Goal: Navigation & Orientation: Find specific page/section

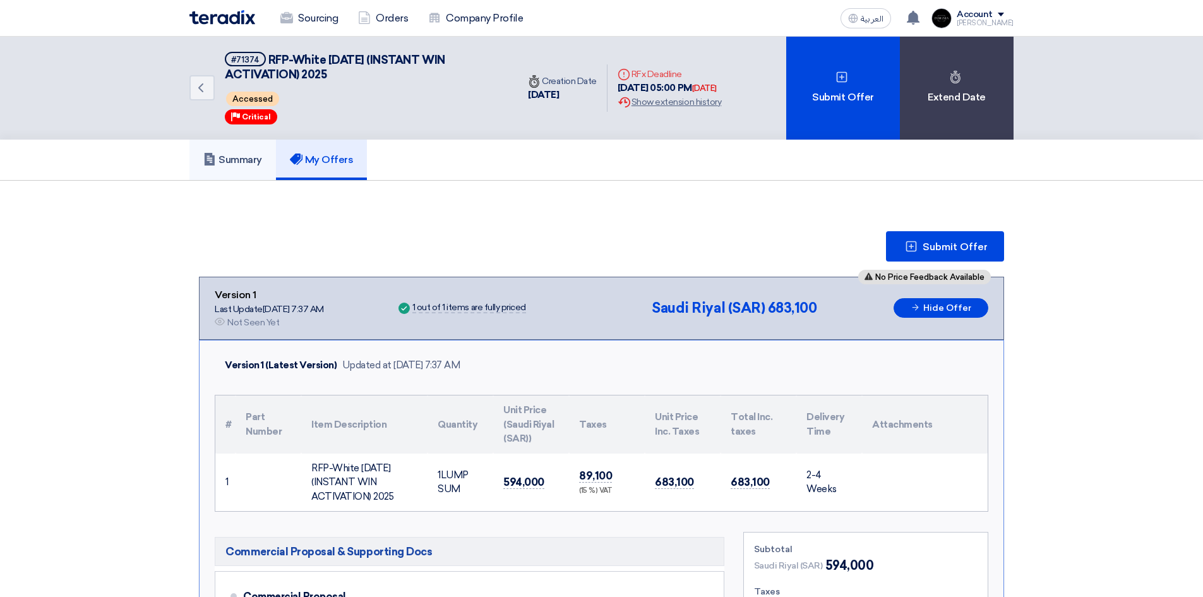
click at [242, 155] on h5 "Summary" at bounding box center [232, 159] width 59 height 13
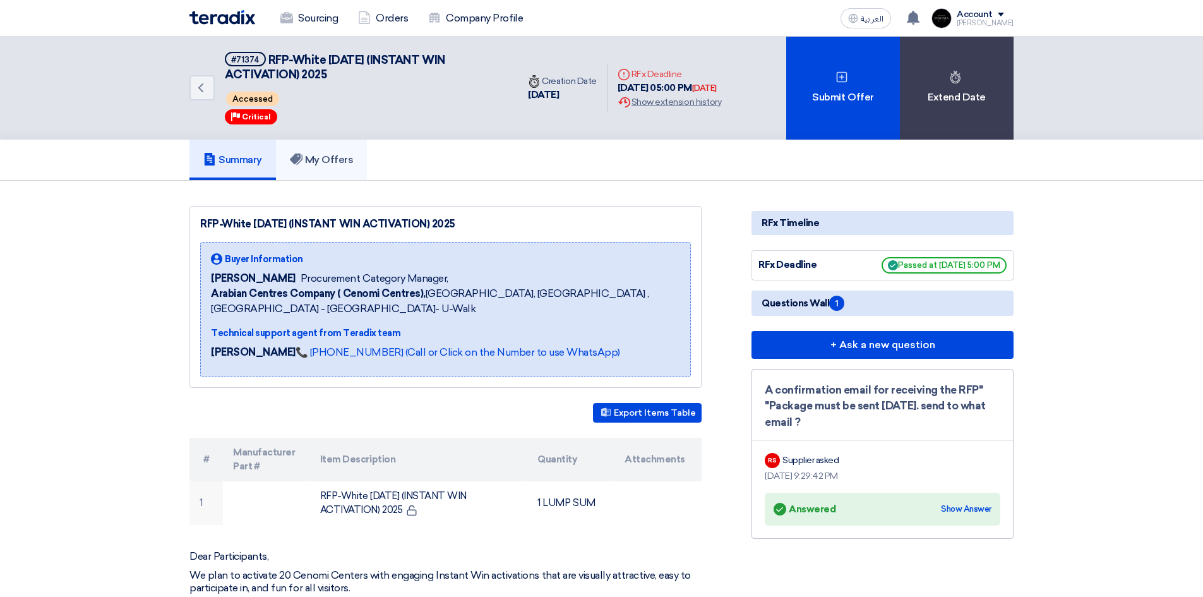
click at [321, 160] on h5 "My Offers" at bounding box center [322, 159] width 64 height 13
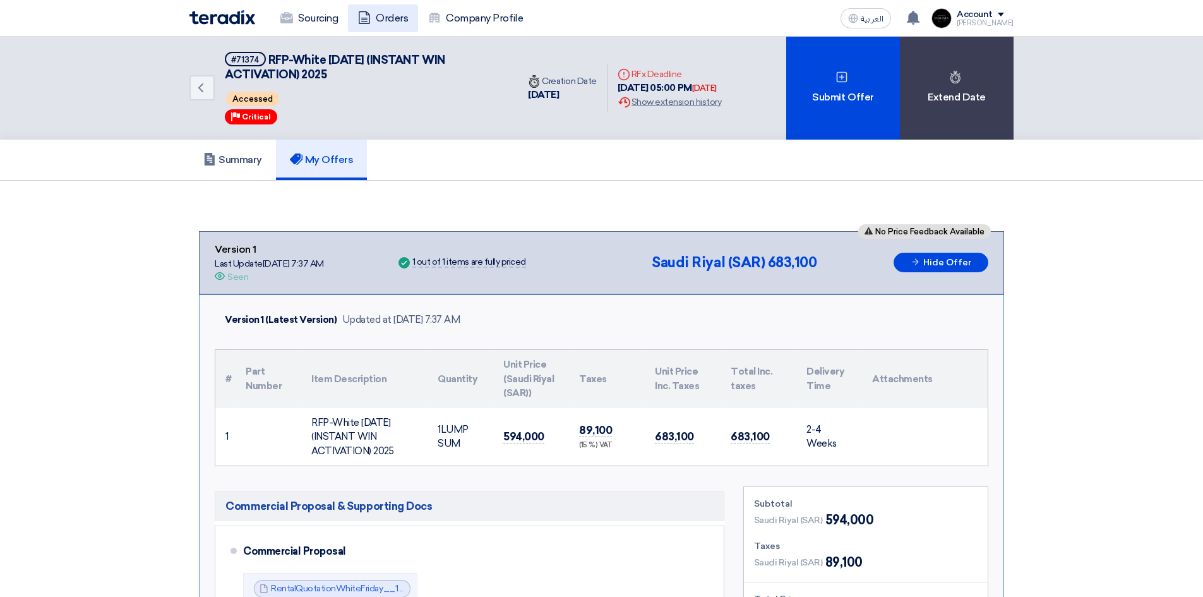
click at [391, 17] on link "Orders" at bounding box center [383, 18] width 70 height 28
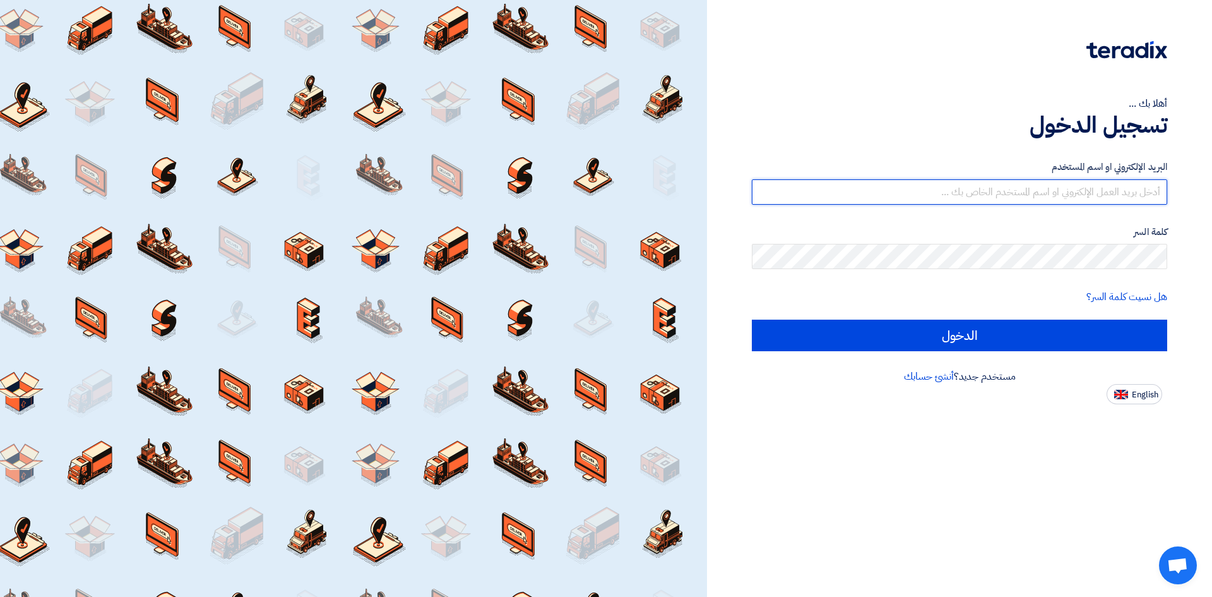
click at [1116, 196] on input "text" at bounding box center [960, 191] width 416 height 25
type input "mohamed@insignia-eg.com"
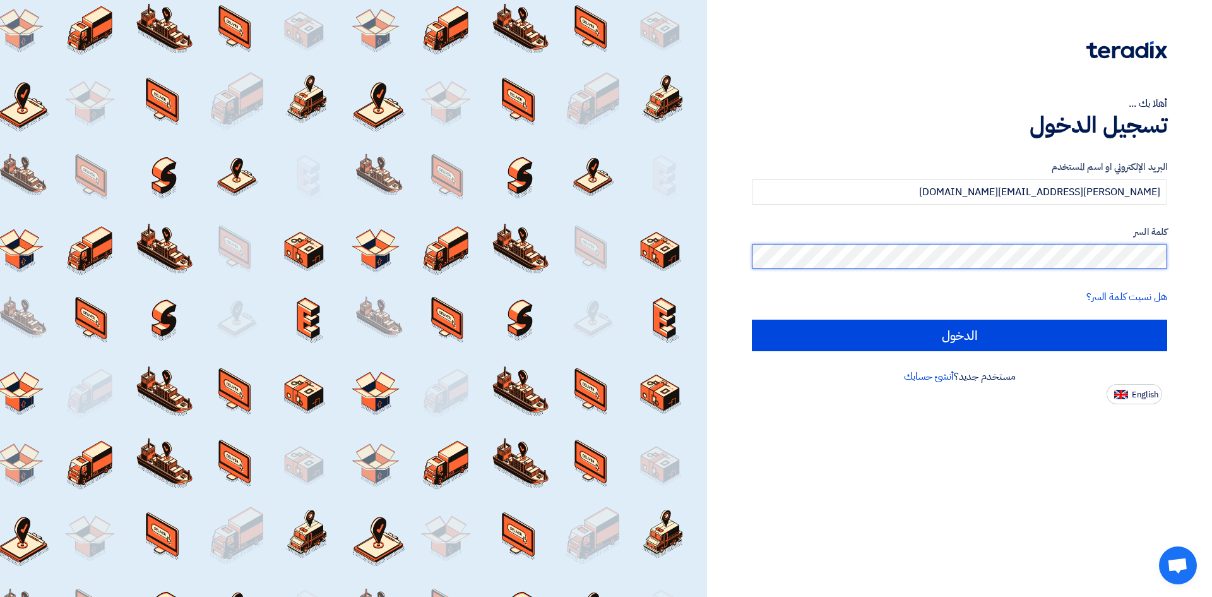
click at [752, 320] on input "الدخول" at bounding box center [960, 336] width 416 height 32
type input "Sign in"
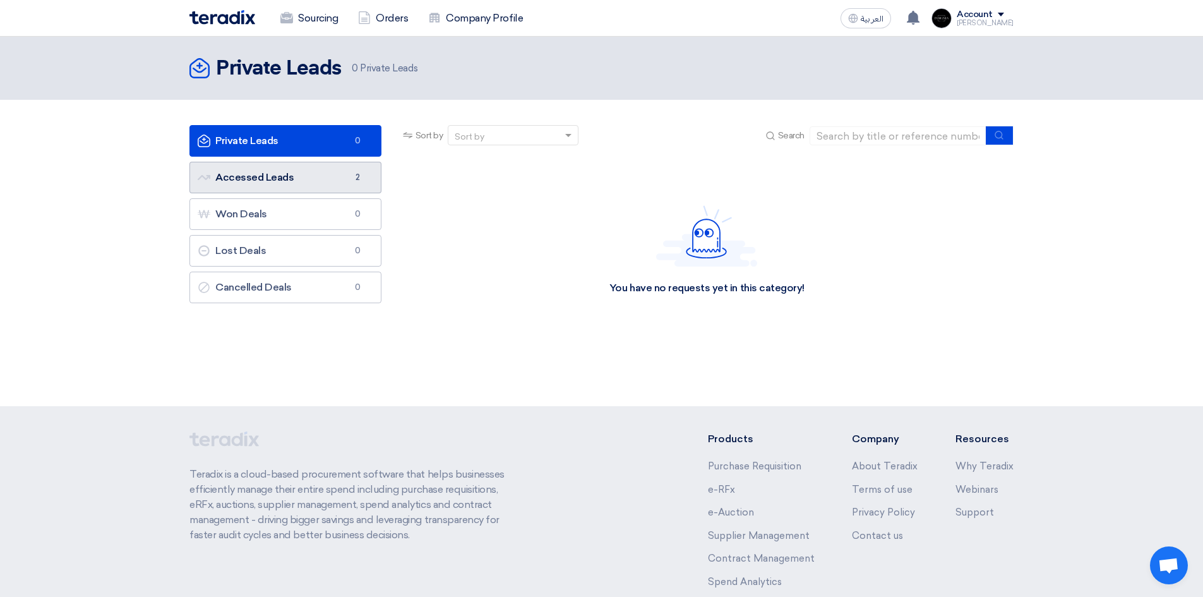
click at [258, 172] on link "Accessed Leads Accessed Leads 2" at bounding box center [285, 178] width 192 height 32
